Goal: Transaction & Acquisition: Subscribe to service/newsletter

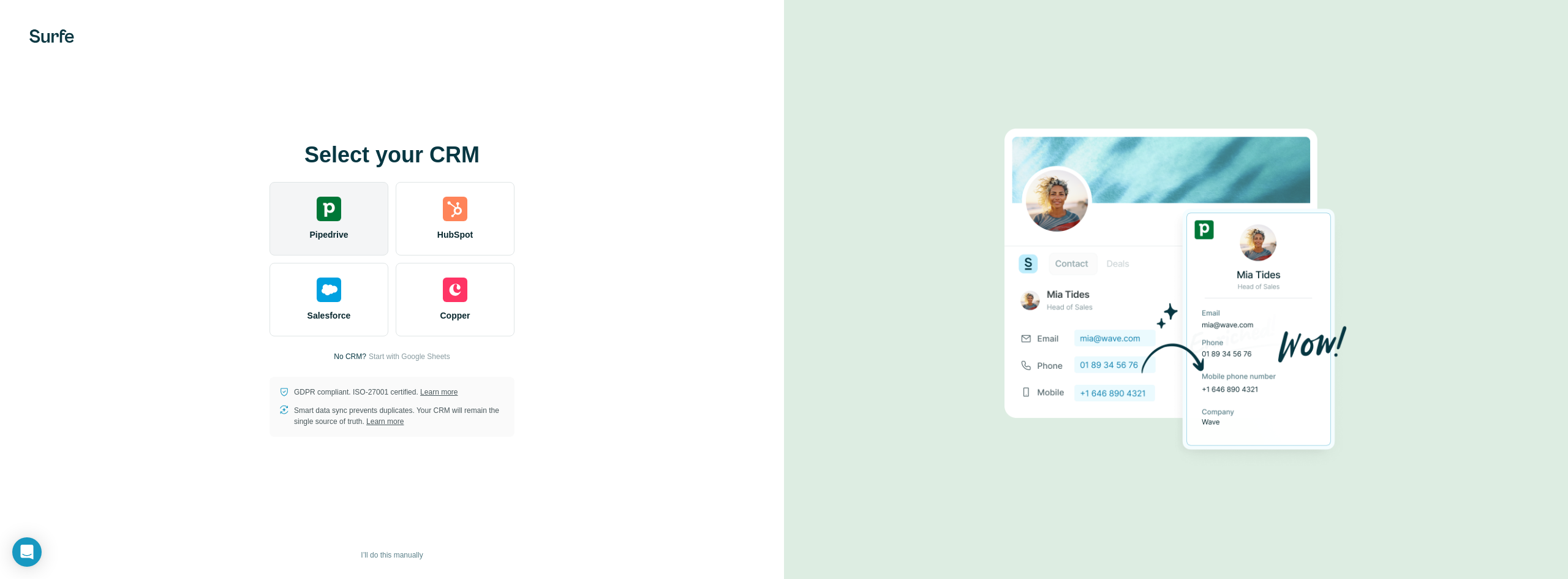
click at [352, 225] on div "Pipedrive" at bounding box center [329, 219] width 119 height 73
